Goal: Task Accomplishment & Management: Manage account settings

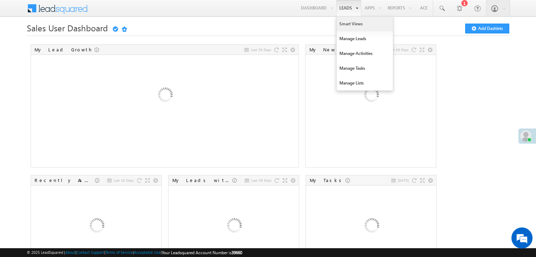
click at [345, 21] on link "Smart Views" at bounding box center [365, 24] width 56 height 15
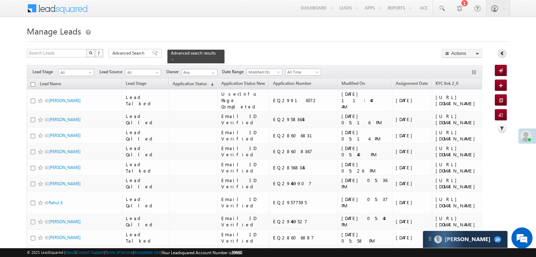
click at [501, 54] on icon at bounding box center [502, 53] width 5 height 5
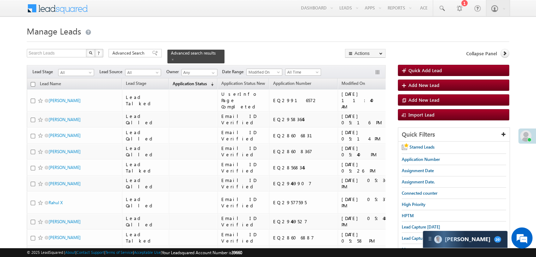
click at [179, 81] on span "Application Status" at bounding box center [190, 83] width 34 height 5
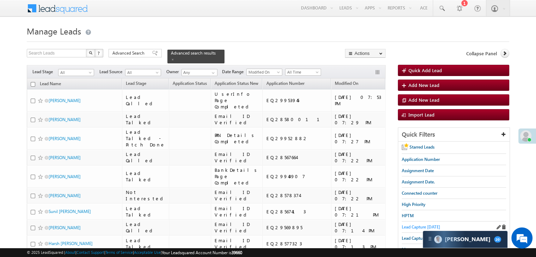
click at [415, 225] on span "Lead Capture [DATE]" at bounding box center [421, 227] width 38 height 5
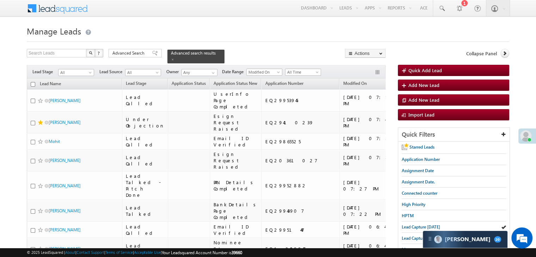
scroll to position [70, 0]
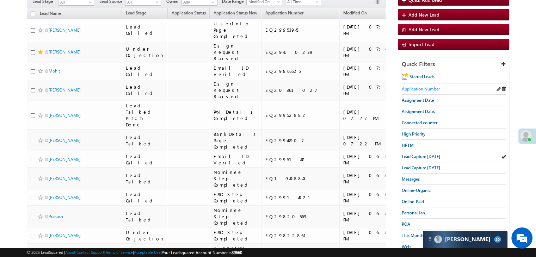
click at [419, 88] on span "Application Number" at bounding box center [421, 88] width 38 height 5
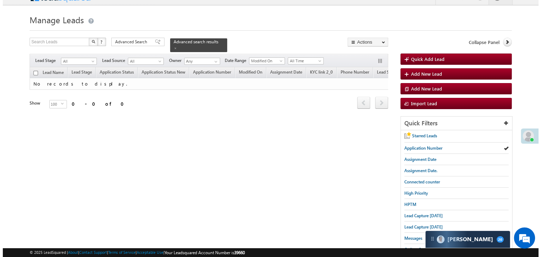
scroll to position [0, 0]
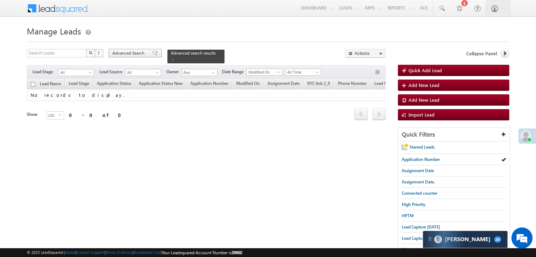
click at [132, 54] on span "Advanced Search" at bounding box center [129, 53] width 34 height 6
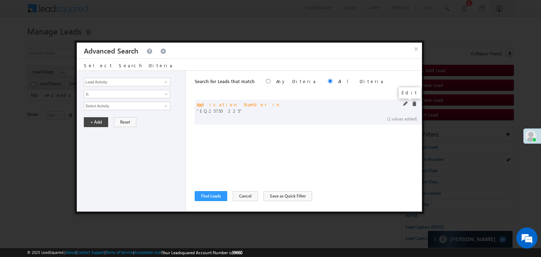
click at [406, 104] on span at bounding box center [406, 104] width 5 height 5
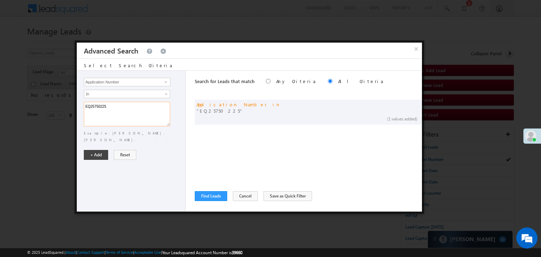
click at [104, 108] on textarea "EQ25750225" at bounding box center [127, 114] width 86 height 25
paste textarea "4694558 EQ29663575 EQ29460294 EQ21157110 EQ29490374 EQ29498480 EQ12173439 EQ297…"
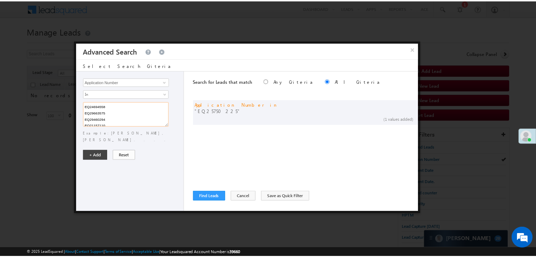
scroll to position [122, 0]
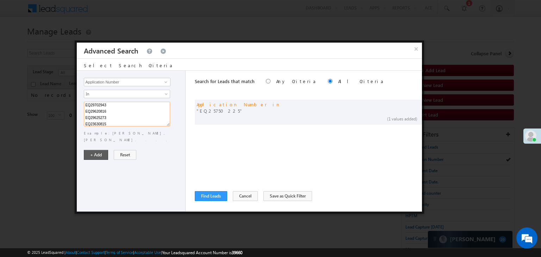
type textarea "EQ24694558 EQ29663575 EQ29460294 EQ21157110 EQ29490374 EQ29498480 EQ12173439 EQ…"
click at [100, 150] on button "+ Add" at bounding box center [96, 155] width 24 height 10
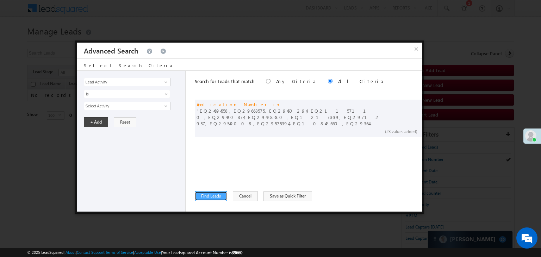
click at [210, 194] on button "Find Leads" at bounding box center [211, 196] width 32 height 10
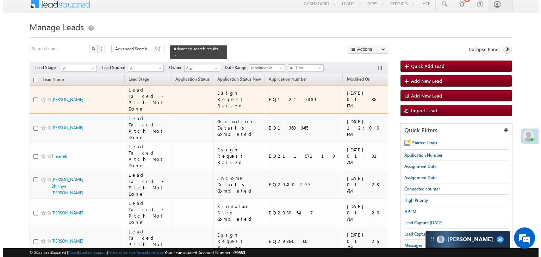
scroll to position [0, 0]
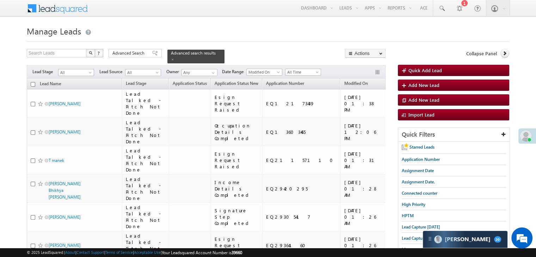
click at [33, 82] on input "checkbox" at bounding box center [33, 84] width 5 height 5
checkbox input "true"
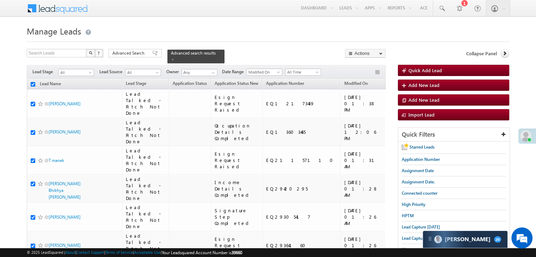
checkbox input "true"
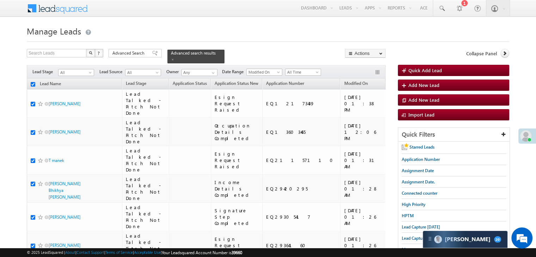
checkbox input "true"
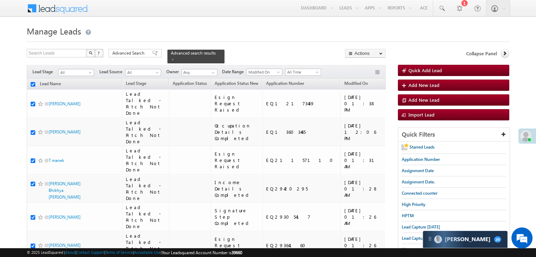
checkbox input "true"
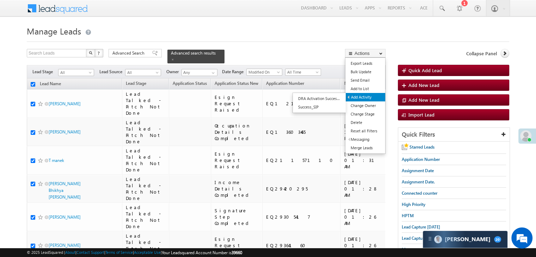
click at [367, 95] on link "Add Activity" at bounding box center [365, 97] width 39 height 8
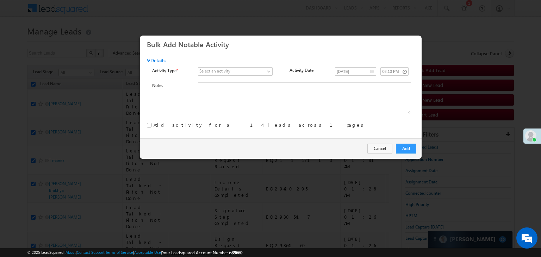
click at [241, 67] on div "Details" at bounding box center [258, 62] width 222 height 10
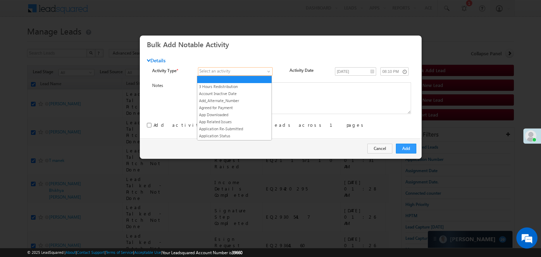
click at [241, 71] on span at bounding box center [231, 71] width 67 height 6
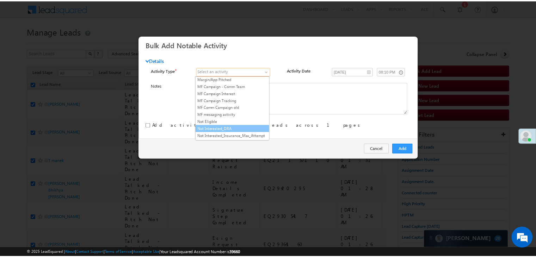
scroll to position [599, 0]
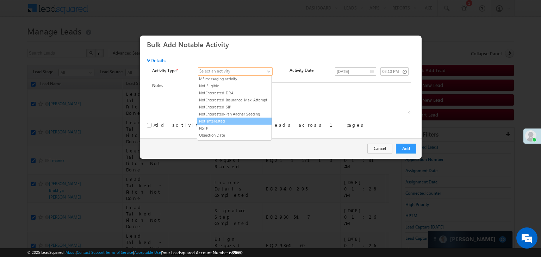
click at [228, 118] on link "Not_Interested" at bounding box center [234, 121] width 74 height 6
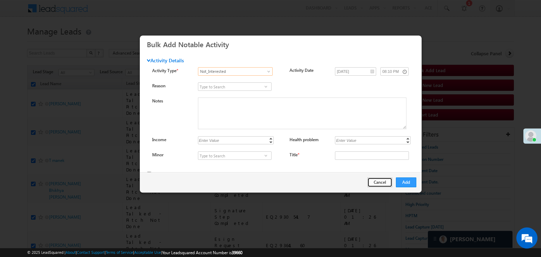
click at [385, 184] on button "Cancel" at bounding box center [380, 183] width 25 height 10
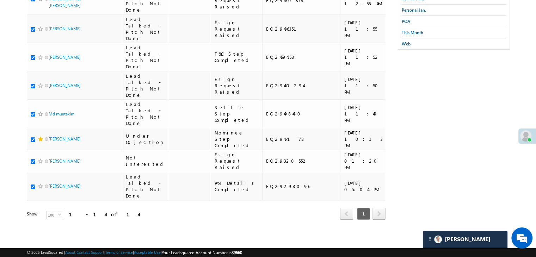
scroll to position [462, 0]
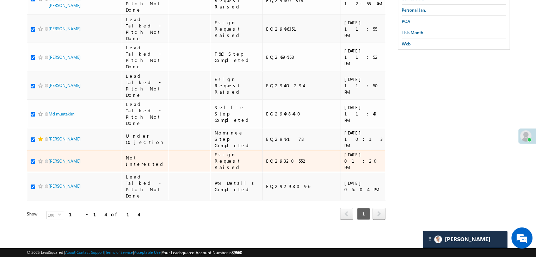
click at [33, 159] on input "checkbox" at bounding box center [33, 161] width 5 height 5
checkbox input "false"
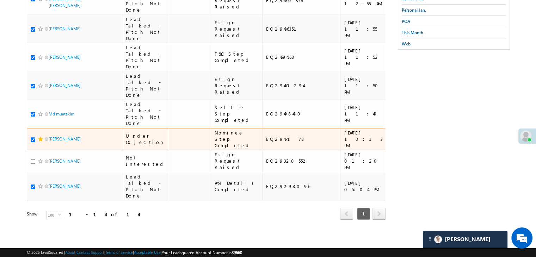
click at [31, 137] on input "checkbox" at bounding box center [33, 139] width 5 height 5
checkbox input "false"
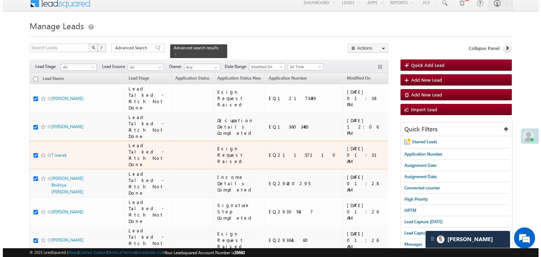
scroll to position [0, 0]
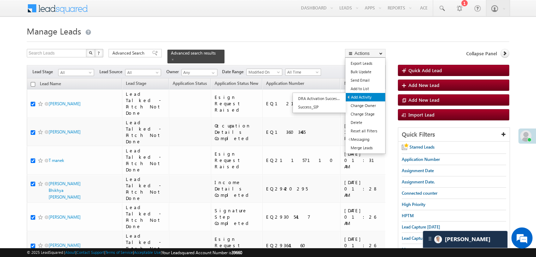
click at [364, 95] on link "Add Activity" at bounding box center [365, 97] width 39 height 8
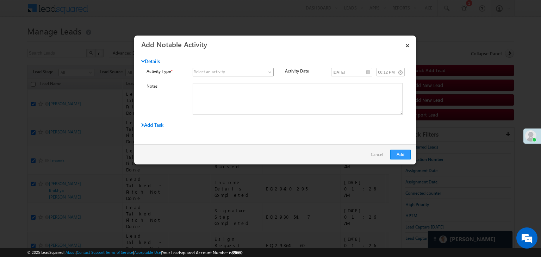
click at [245, 74] on span at bounding box center [229, 72] width 72 height 6
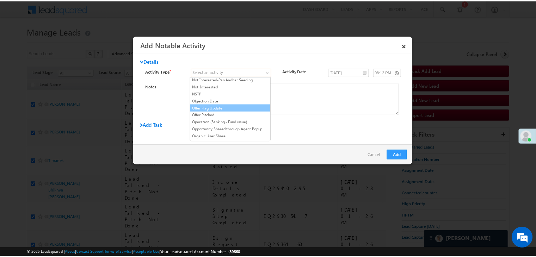
scroll to position [599, 0]
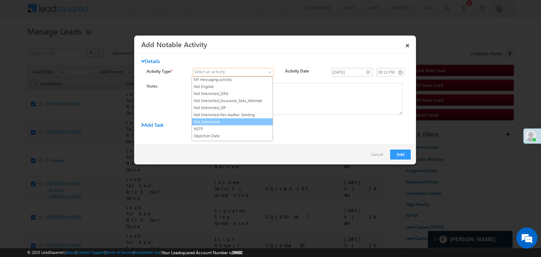
click at [228, 119] on link "Not_Interested" at bounding box center [232, 122] width 81 height 6
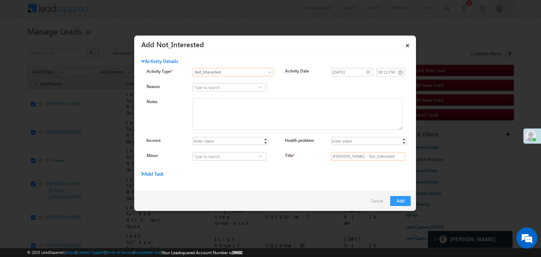
click at [356, 155] on input "Vivek - Not_Interested" at bounding box center [368, 156] width 74 height 8
click at [356, 155] on input "Title *" at bounding box center [368, 156] width 74 height 8
type input "na"
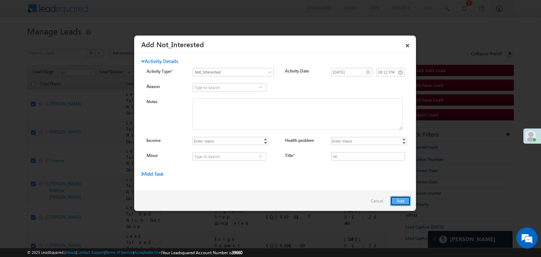
click at [396, 199] on button "Add" at bounding box center [401, 201] width 20 height 10
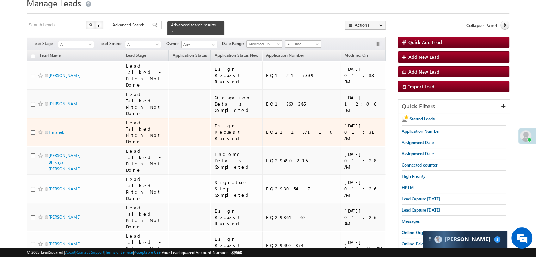
scroll to position [0, 0]
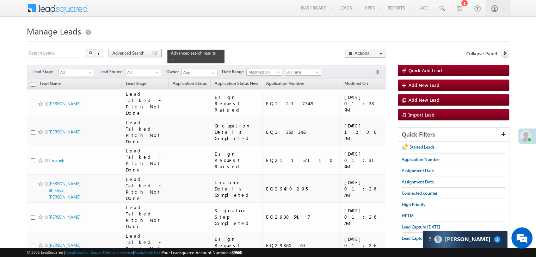
click at [153, 54] on div "Advanced Search" at bounding box center [135, 53] width 53 height 8
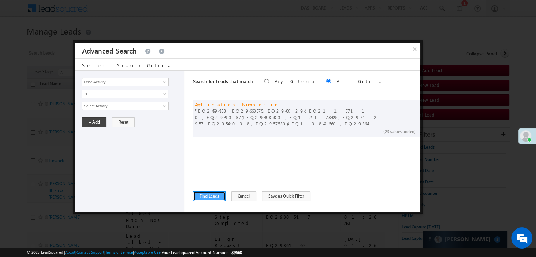
click at [209, 192] on button "Find Leads" at bounding box center [209, 196] width 32 height 10
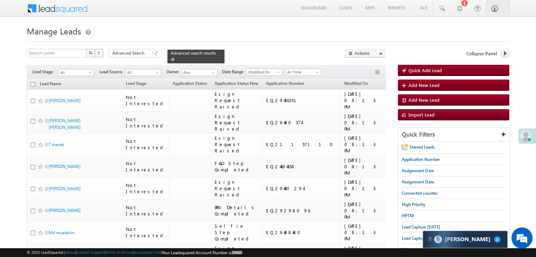
click at [174, 58] on span at bounding box center [173, 60] width 4 height 4
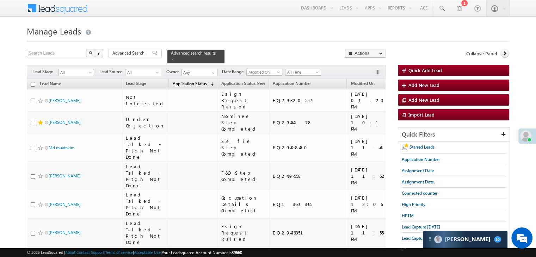
click at [183, 81] on span "Application Status" at bounding box center [190, 83] width 34 height 5
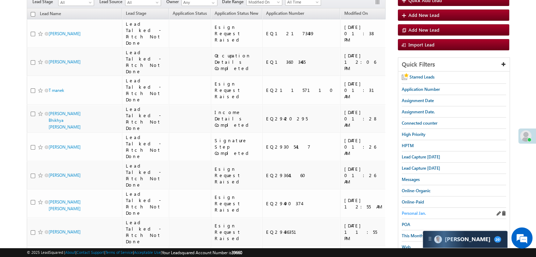
scroll to position [106, 0]
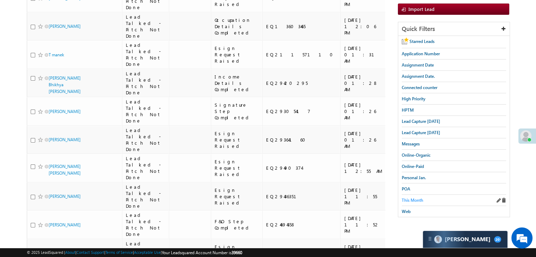
click at [412, 198] on span "This Month" at bounding box center [412, 200] width 21 height 5
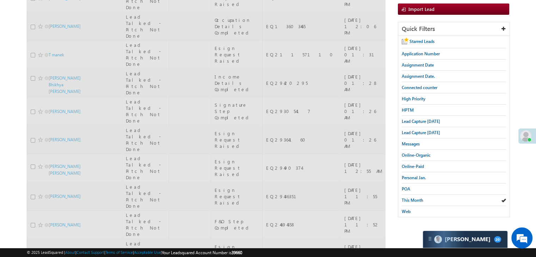
scroll to position [0, 0]
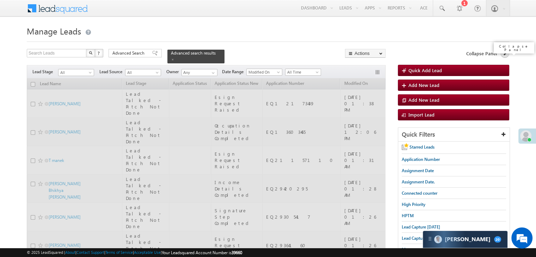
click at [505, 56] on link at bounding box center [504, 53] width 9 height 9
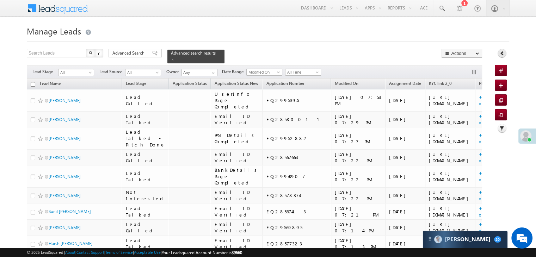
click at [499, 52] on link at bounding box center [502, 53] width 9 height 9
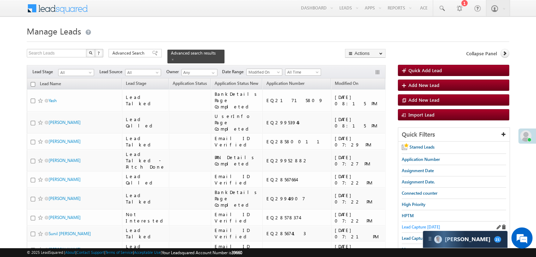
click at [407, 226] on span "Lead Capture [DATE]" at bounding box center [421, 227] width 38 height 5
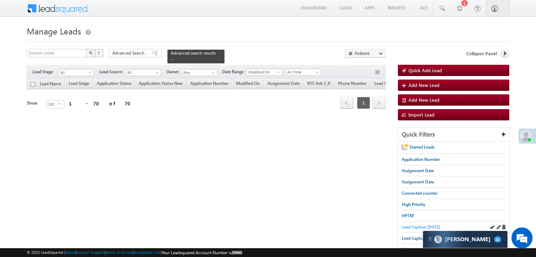
click at [417, 226] on span "Lead Capture [DATE]" at bounding box center [421, 227] width 38 height 5
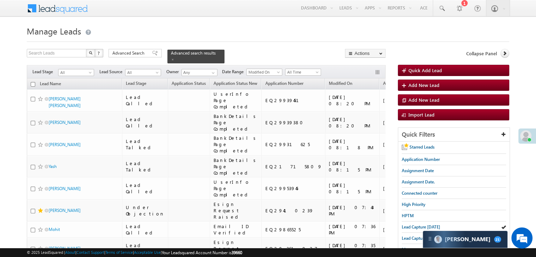
click at [235, 28] on h1 "Manage Leads" at bounding box center [268, 31] width 482 height 14
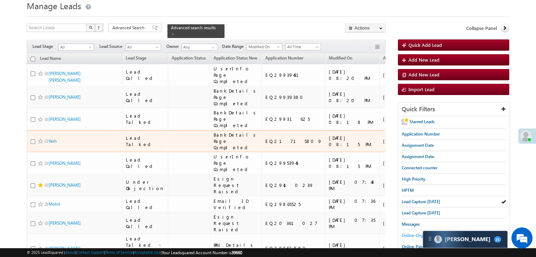
scroll to position [106, 0]
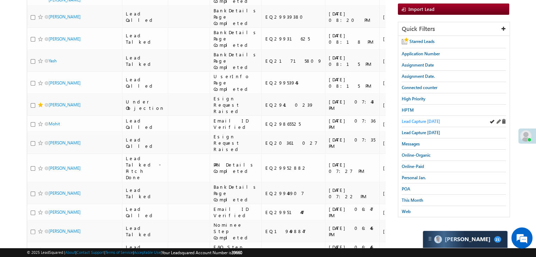
click at [425, 119] on span "Lead Capture [DATE]" at bounding box center [421, 121] width 38 height 5
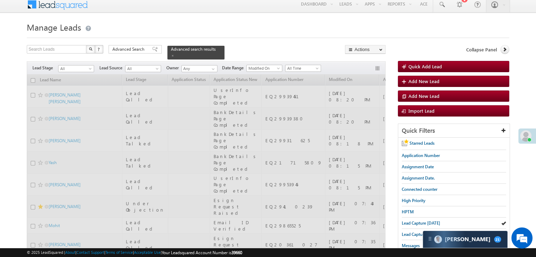
scroll to position [0, 0]
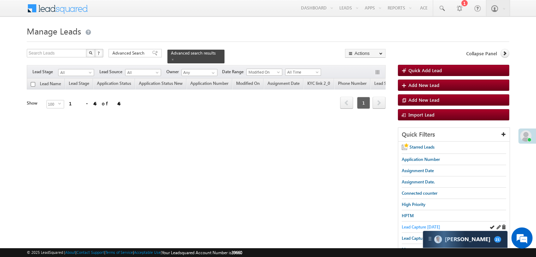
click at [412, 226] on span "Lead Capture [DATE]" at bounding box center [421, 227] width 38 height 5
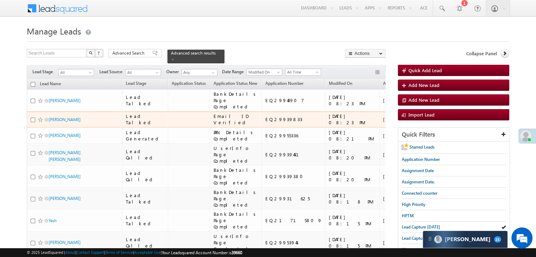
scroll to position [35, 0]
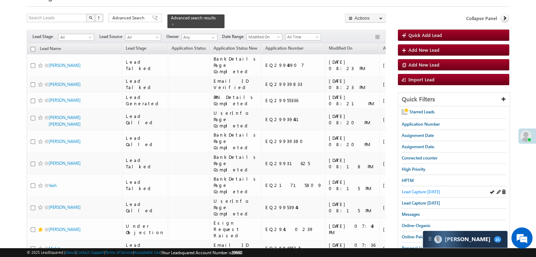
click at [416, 189] on span "Lead Capture [DATE]" at bounding box center [421, 191] width 38 height 5
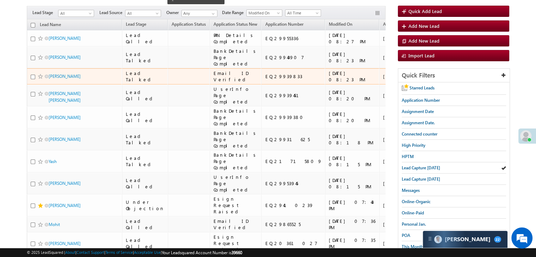
scroll to position [70, 0]
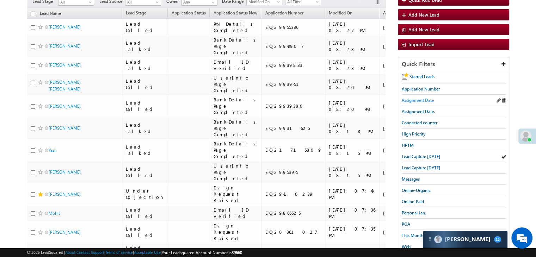
click at [427, 99] on span "Assignment Date" at bounding box center [418, 100] width 32 height 5
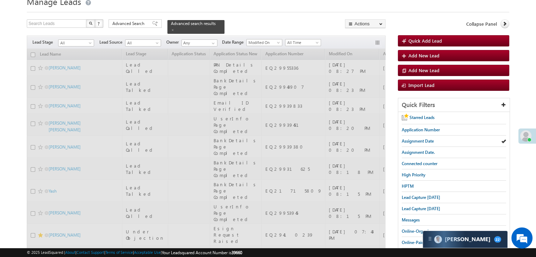
scroll to position [0, 0]
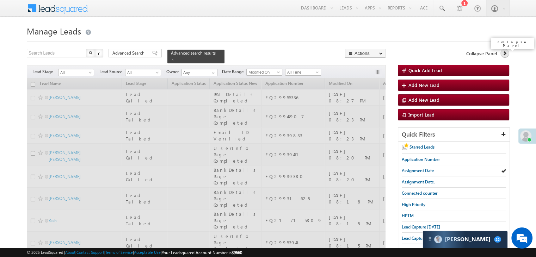
click at [506, 55] on icon at bounding box center [504, 53] width 5 height 5
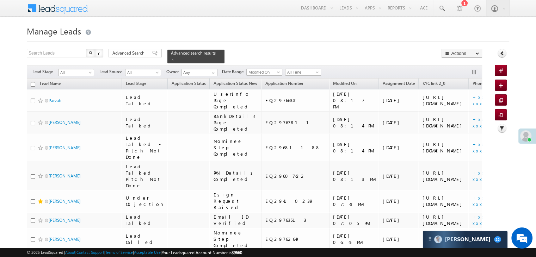
click at [73, 70] on span "All" at bounding box center [75, 72] width 33 height 6
click at [79, 111] on link "Lead Talked" at bounding box center [77, 108] width 36 height 6
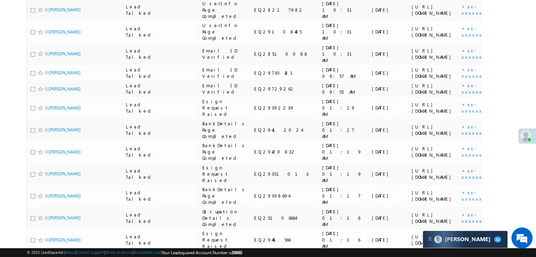
scroll to position [2079, 0]
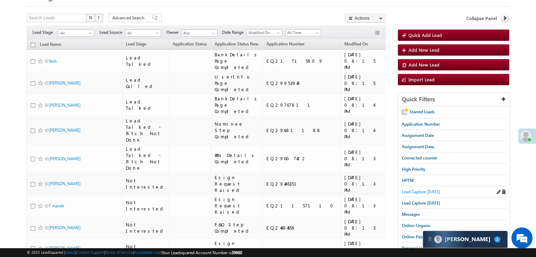
click at [416, 190] on span "Lead Capture [DATE]" at bounding box center [421, 191] width 38 height 5
